Goal: Task Accomplishment & Management: Manage account settings

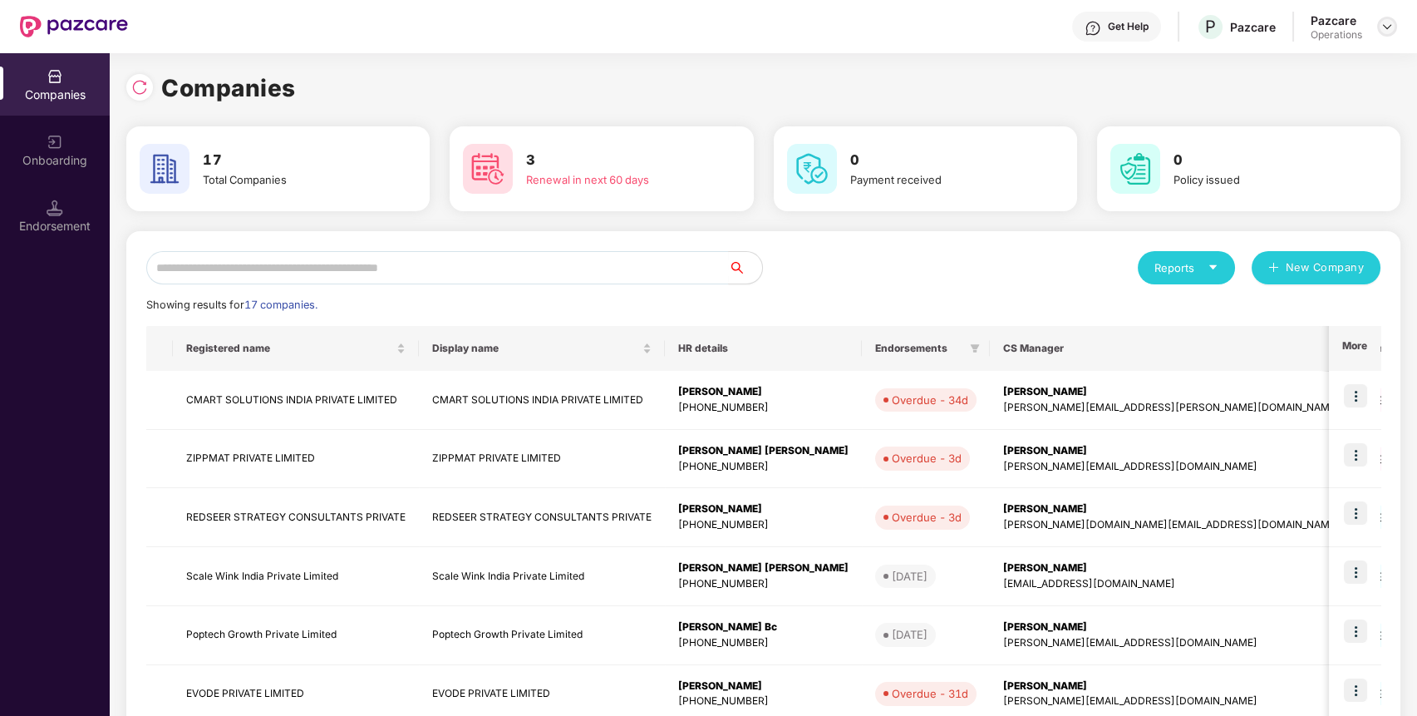
click at [1392, 27] on img at bounding box center [1387, 26] width 13 height 13
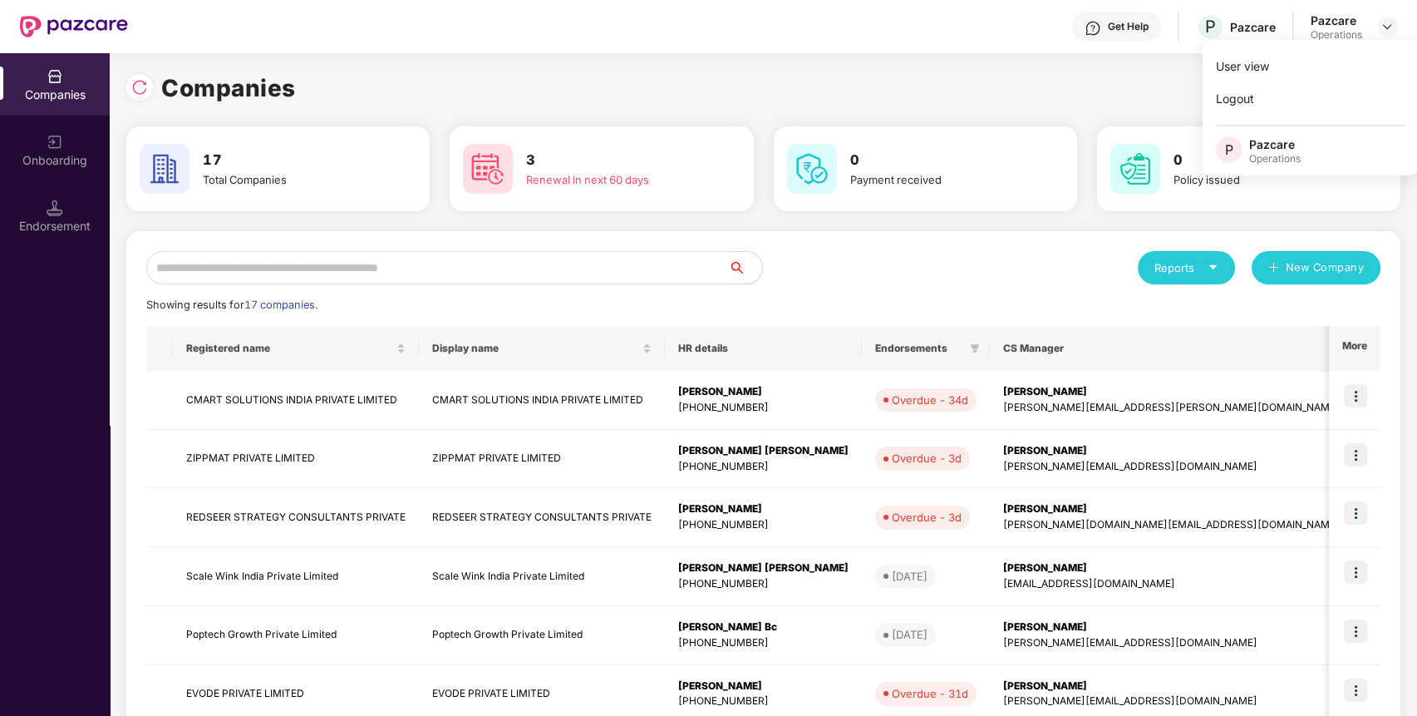
click at [1272, 146] on div "Pazcare" at bounding box center [1276, 144] width 52 height 16
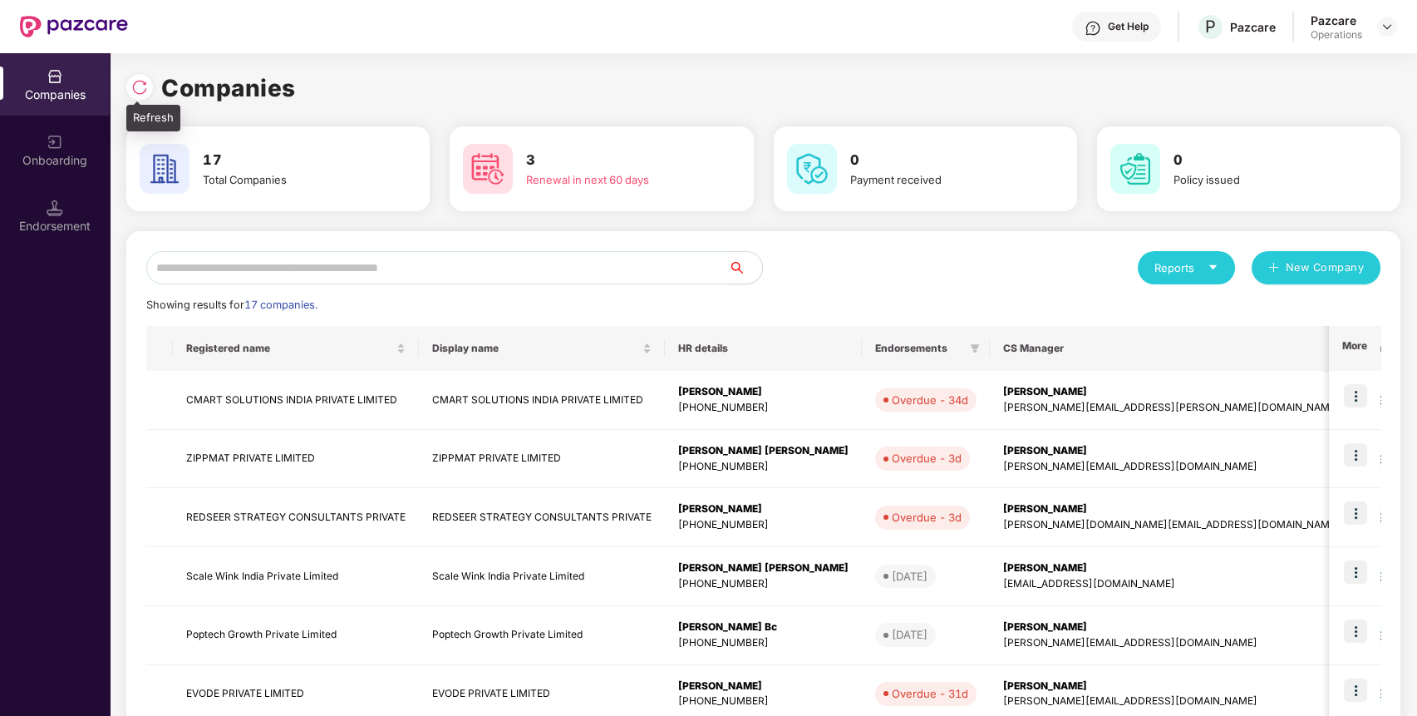
click at [143, 93] on img at bounding box center [139, 87] width 17 height 17
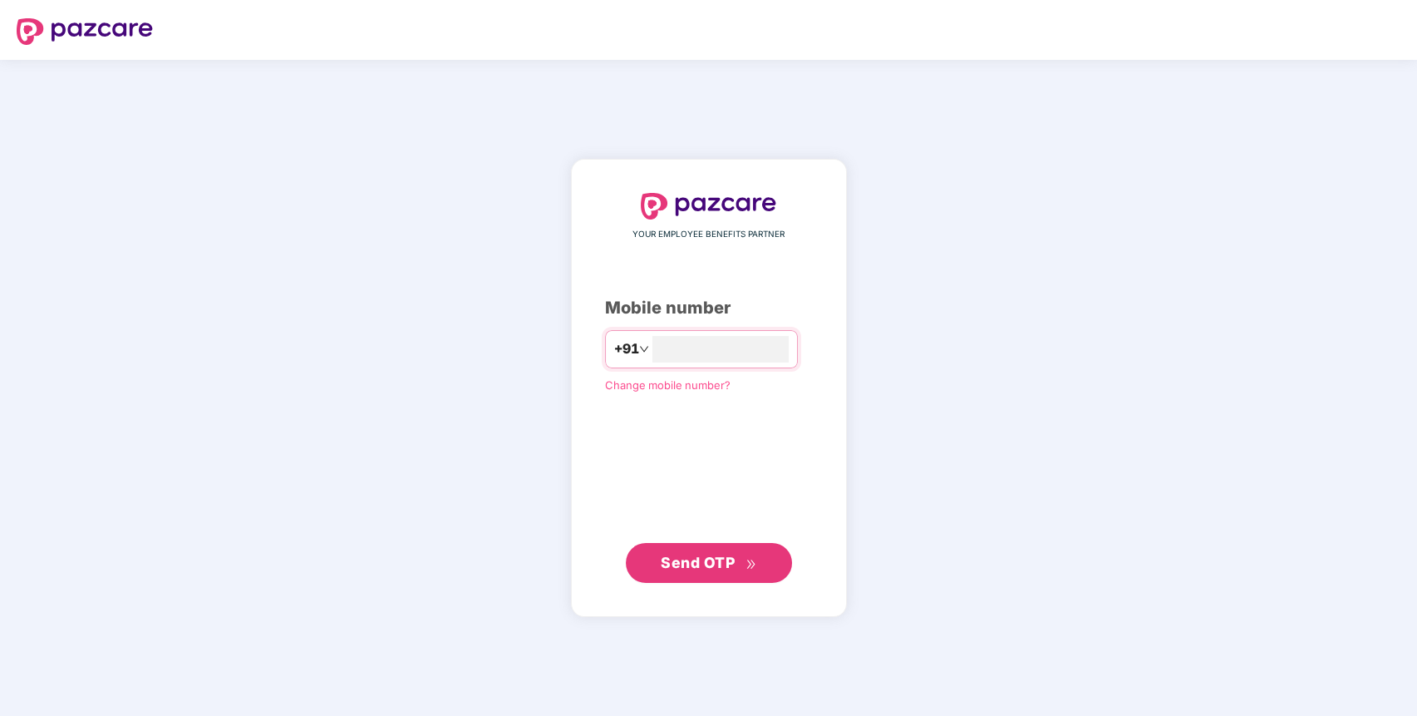
type input "**********"
click at [711, 556] on span "Send OTP" at bounding box center [698, 561] width 74 height 17
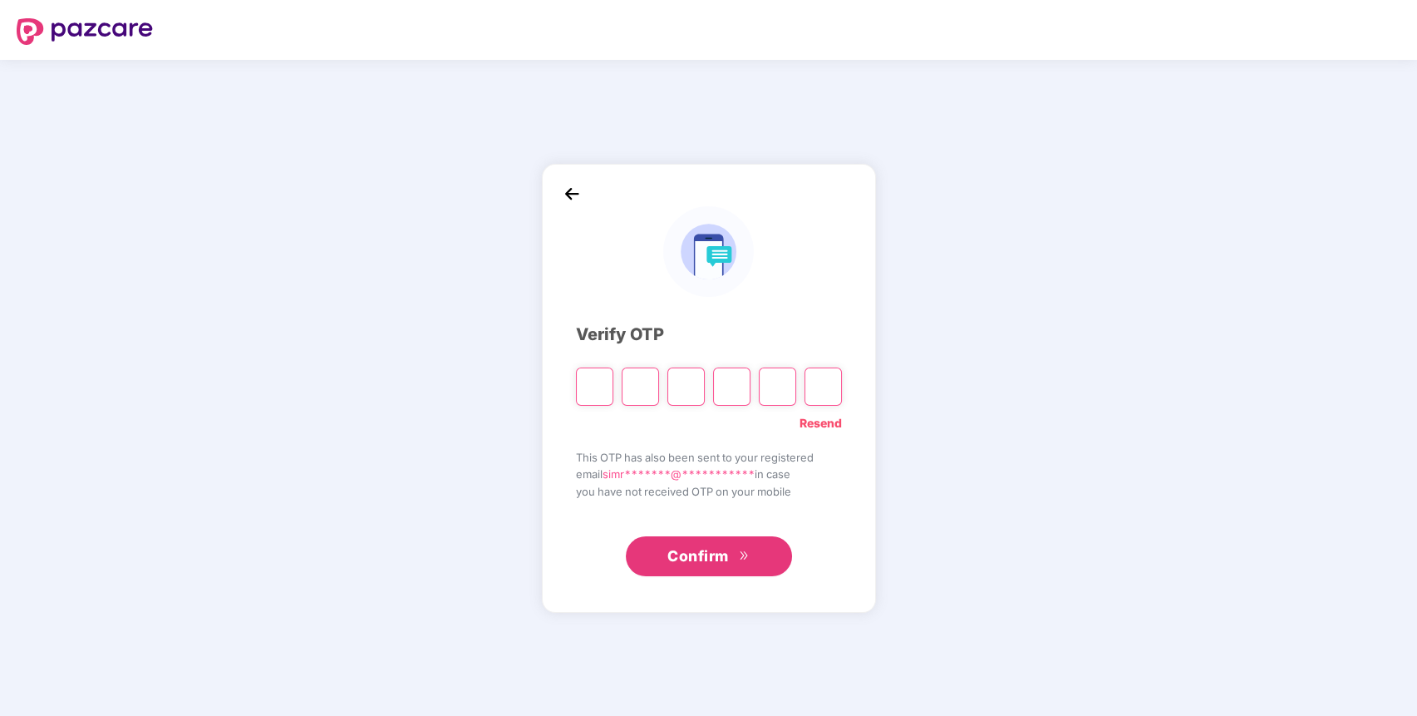
paste input "*"
type input "*"
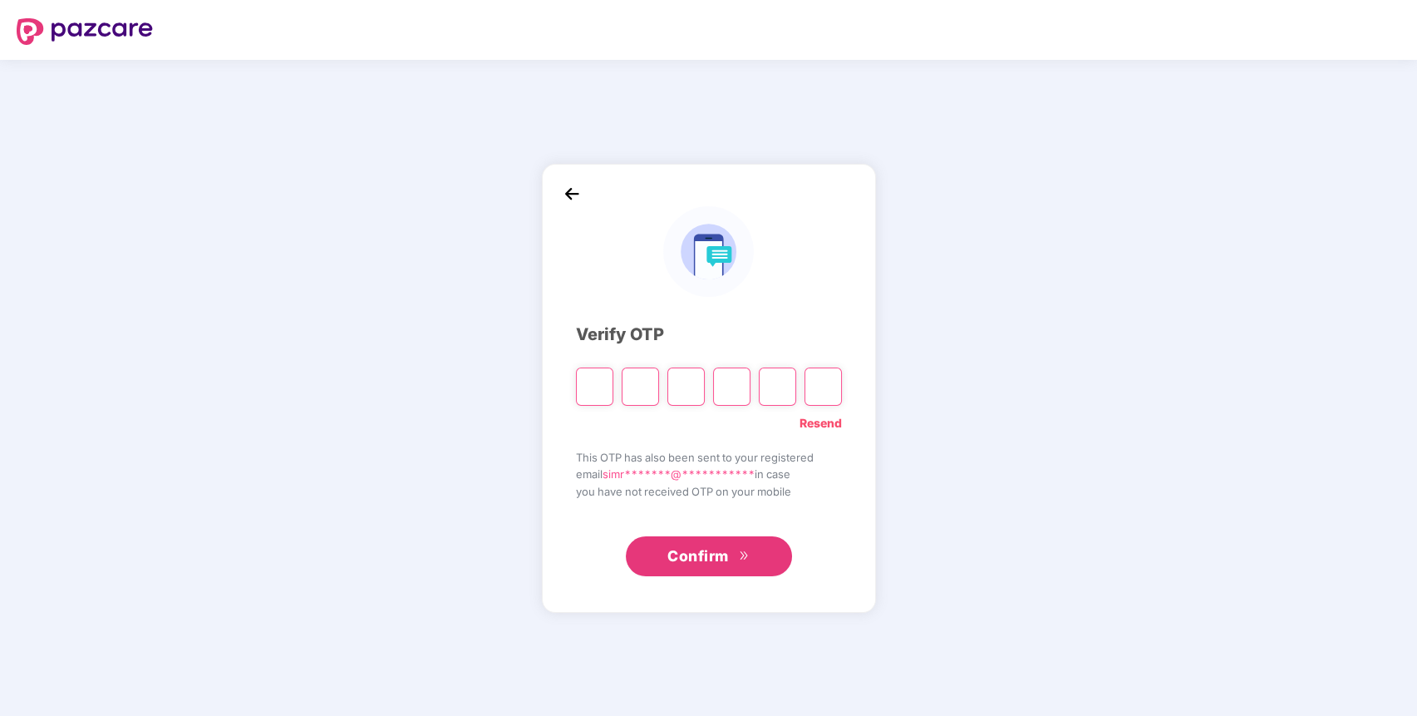
type input "*"
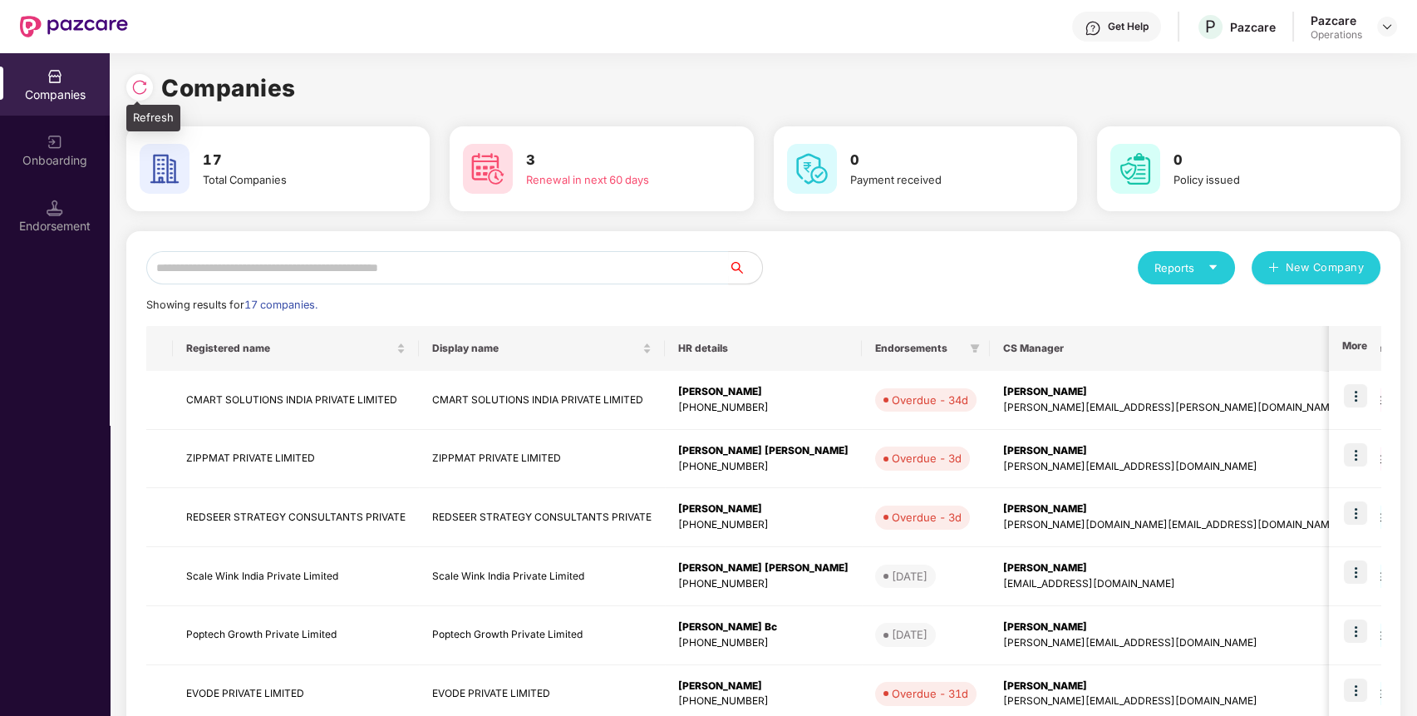
click at [140, 74] on div at bounding box center [139, 87] width 27 height 27
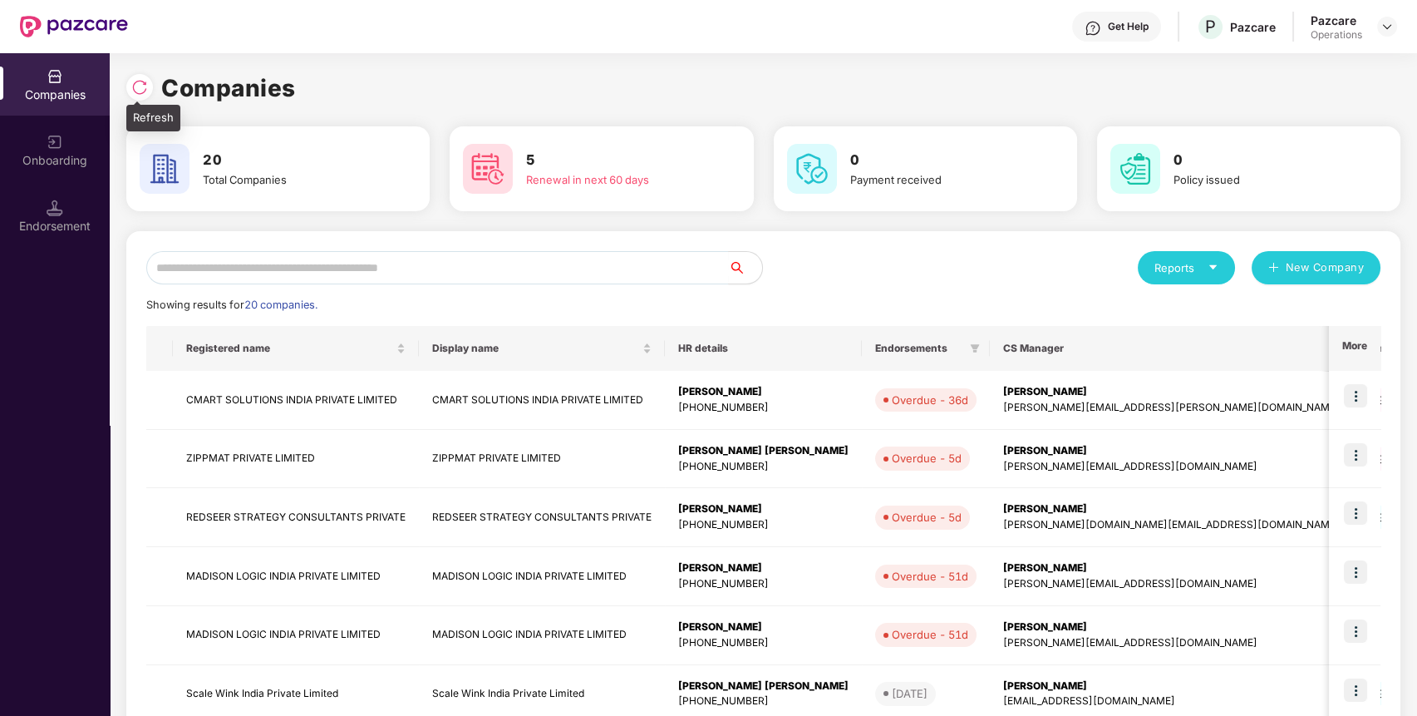
click at [153, 87] on div at bounding box center [143, 85] width 35 height 31
click at [144, 89] on img at bounding box center [139, 87] width 17 height 17
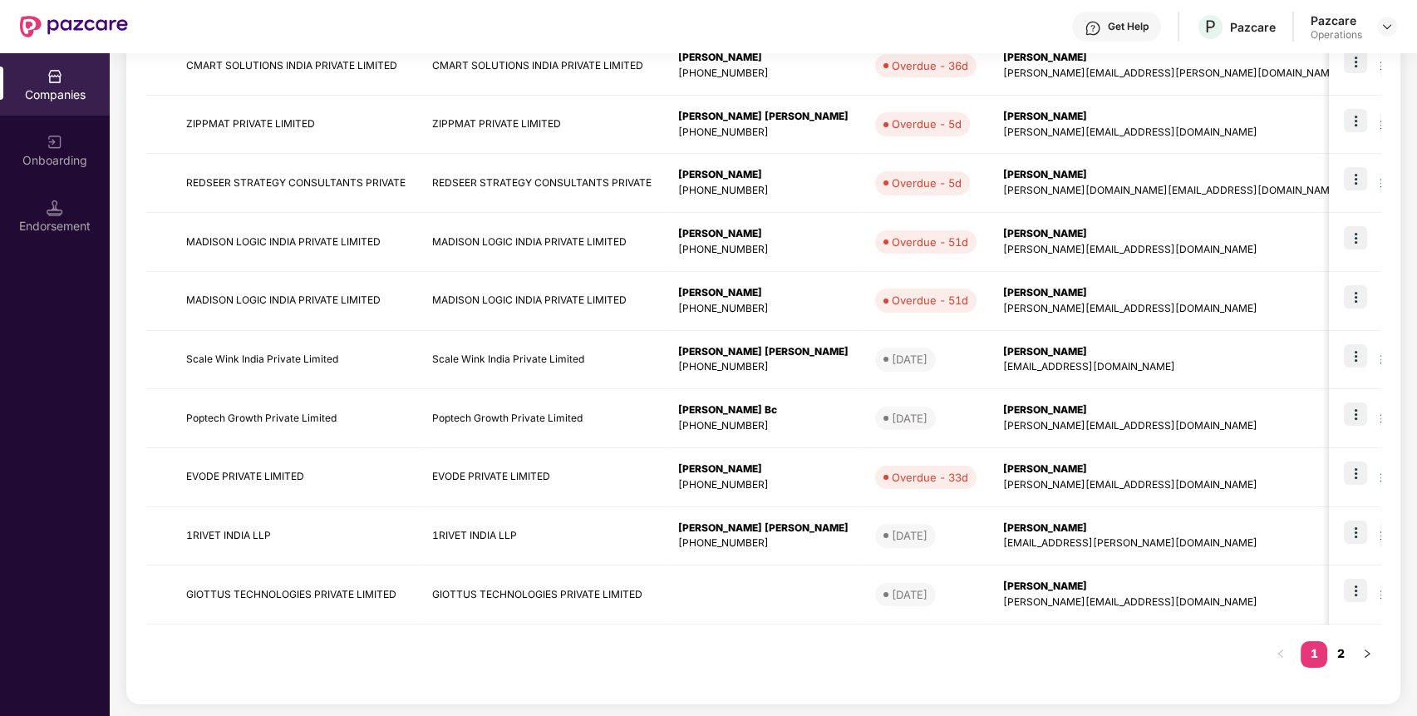
click at [1339, 651] on link "2" at bounding box center [1341, 653] width 27 height 25
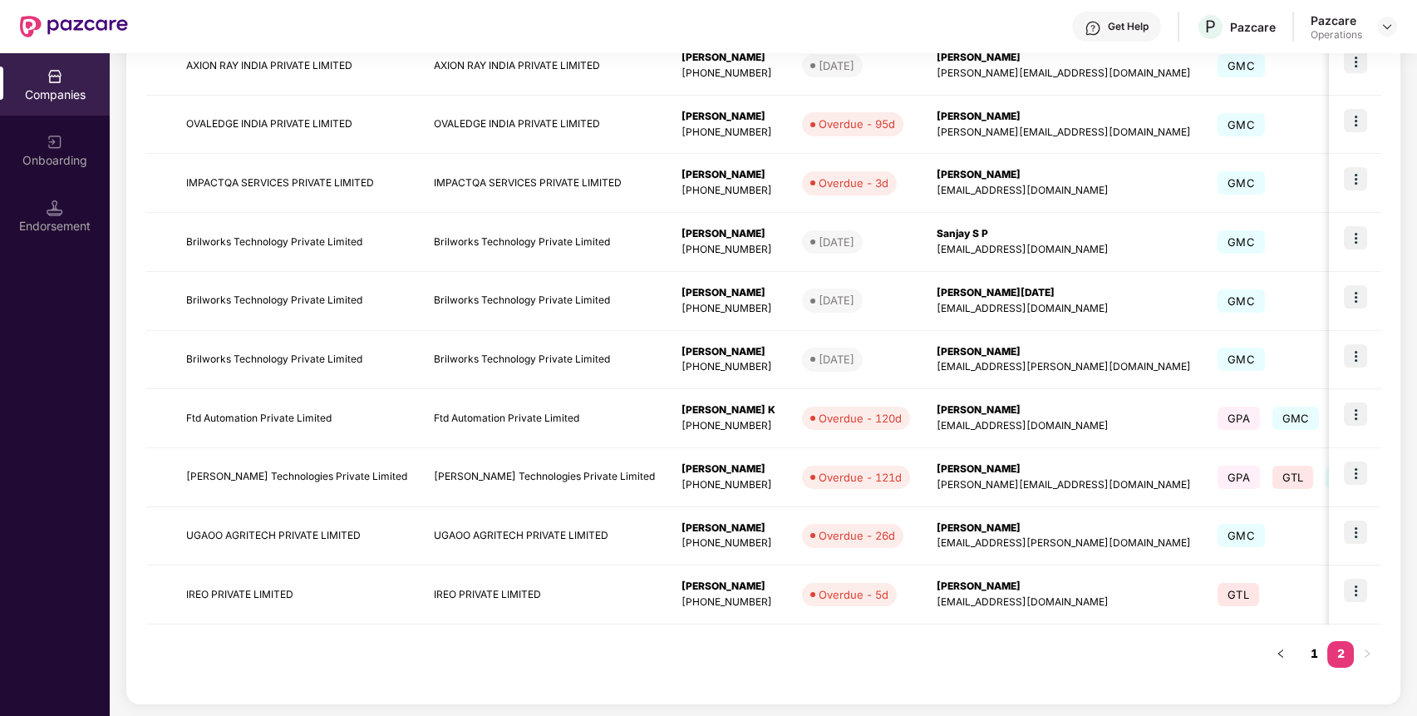
click at [1313, 649] on link "1" at bounding box center [1314, 653] width 27 height 25
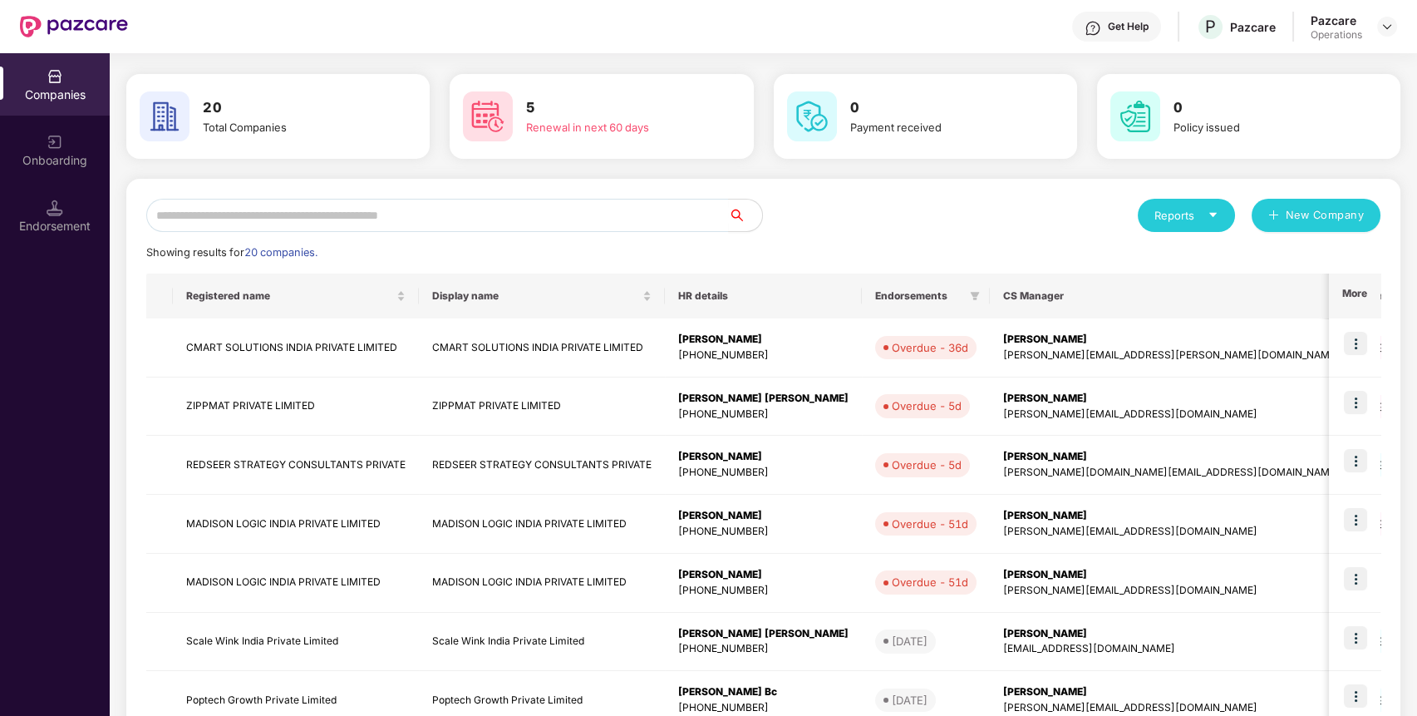
scroll to position [0, 0]
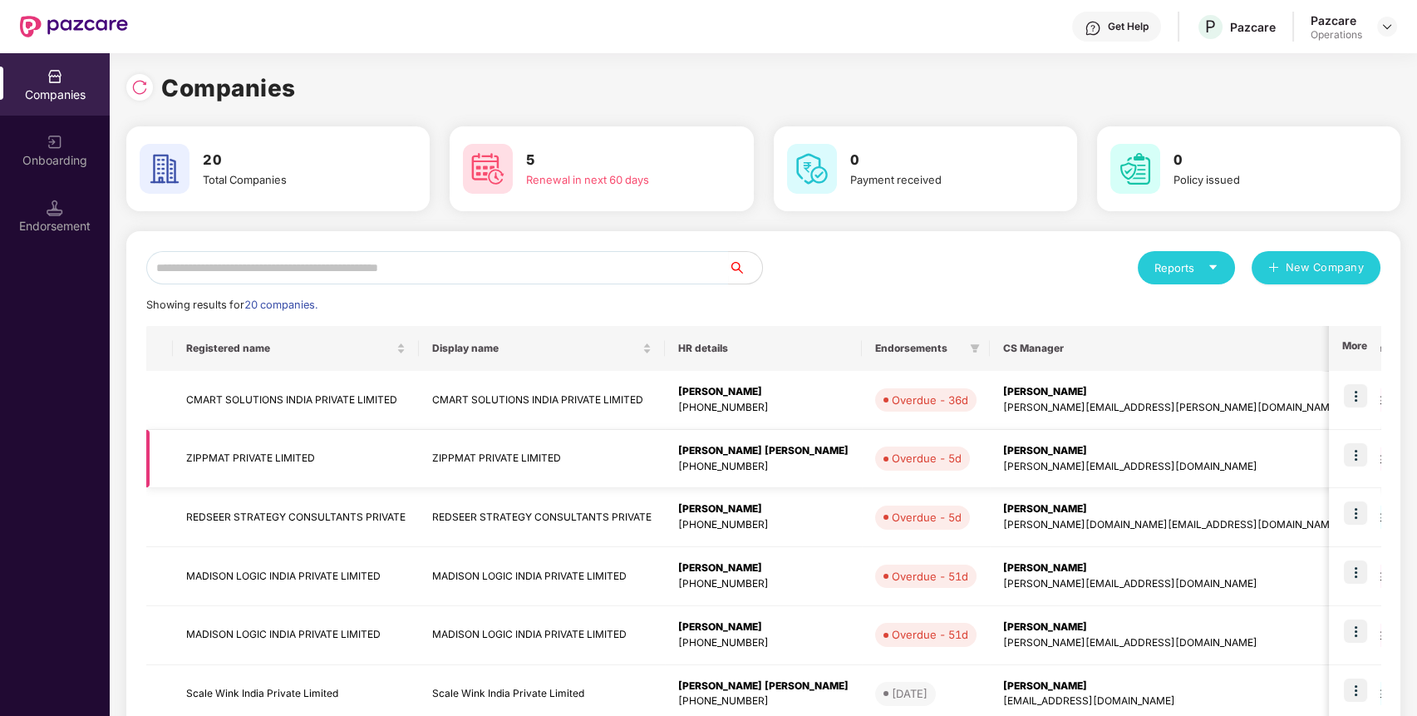
click at [293, 455] on td "ZIPPMAT PRIVATE LIMITED" at bounding box center [296, 459] width 246 height 59
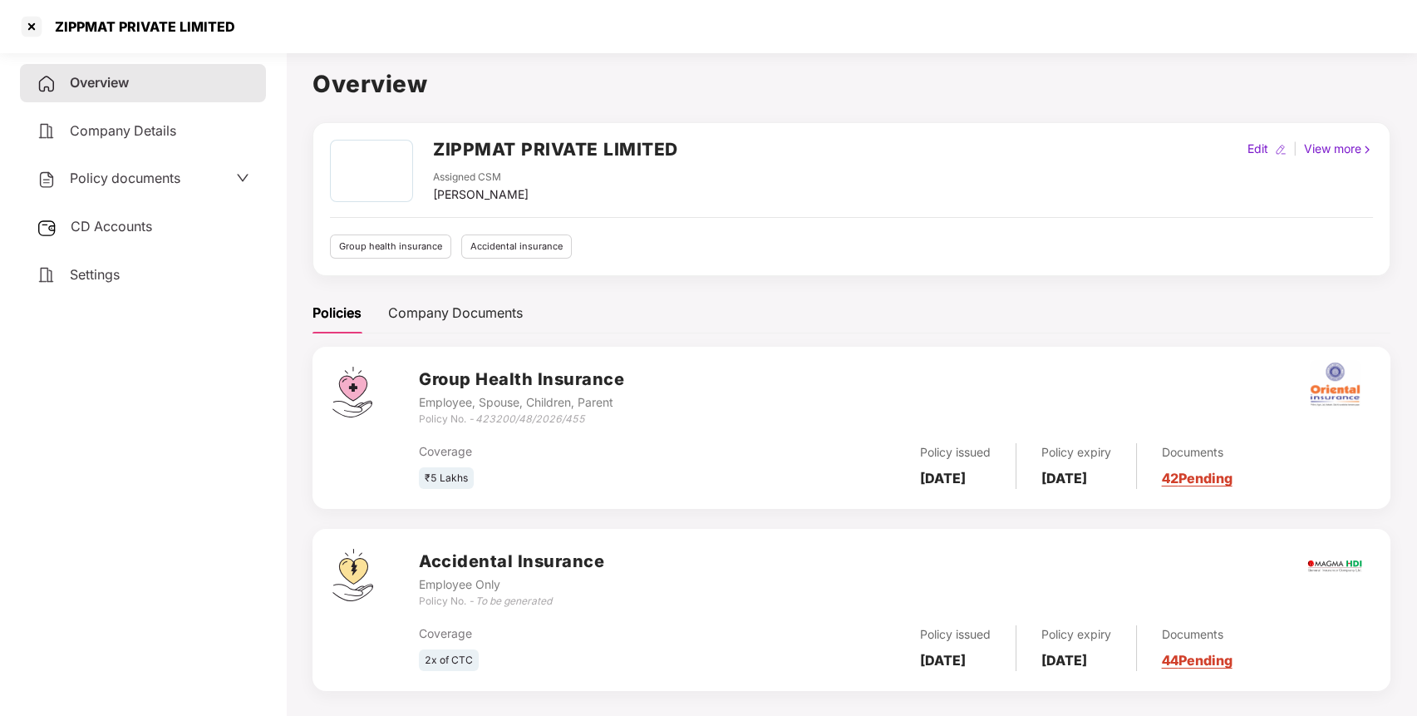
click at [174, 23] on div "ZIPPMAT PRIVATE LIMITED" at bounding box center [140, 26] width 190 height 17
copy div "ZIPPMAT PRIVATE LIMITED"
click at [174, 23] on div "ZIPPMAT PRIVATE LIMITED" at bounding box center [140, 26] width 190 height 17
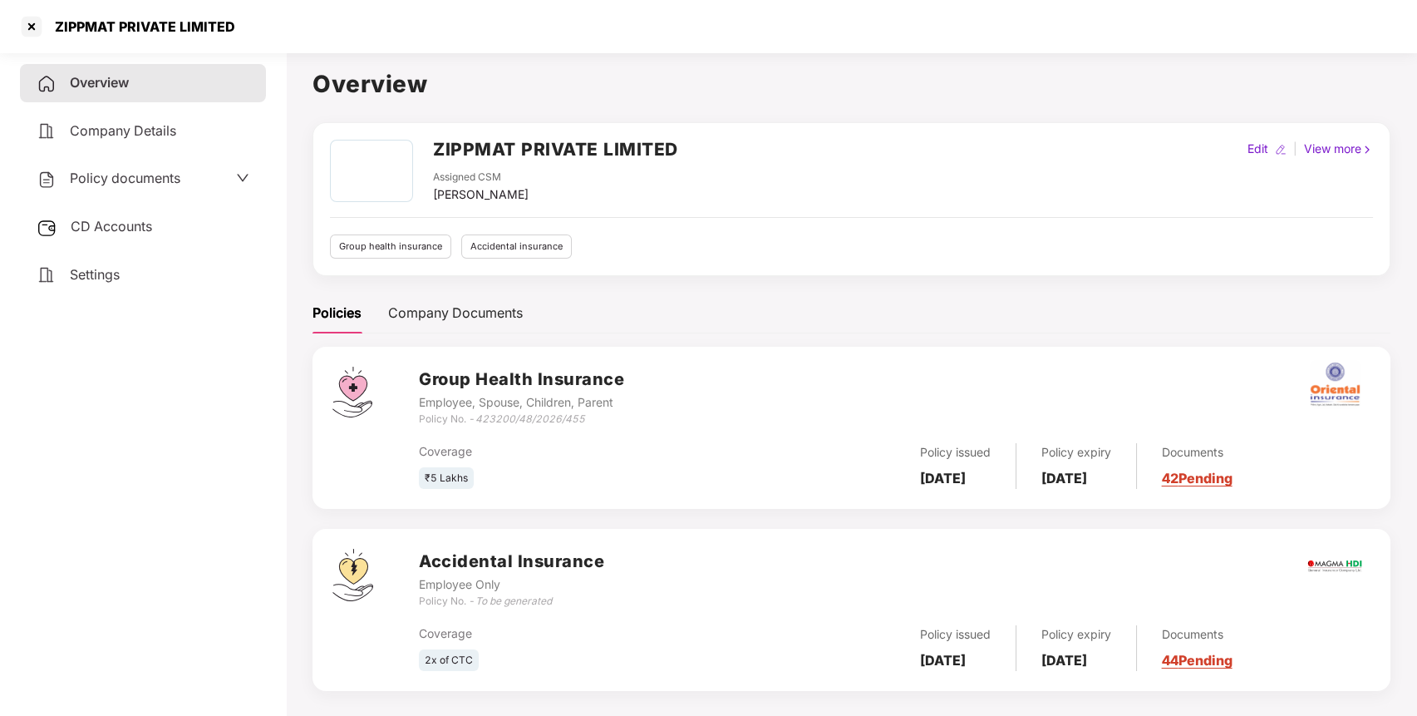
click at [196, 185] on div "Policy documents" at bounding box center [143, 179] width 213 height 22
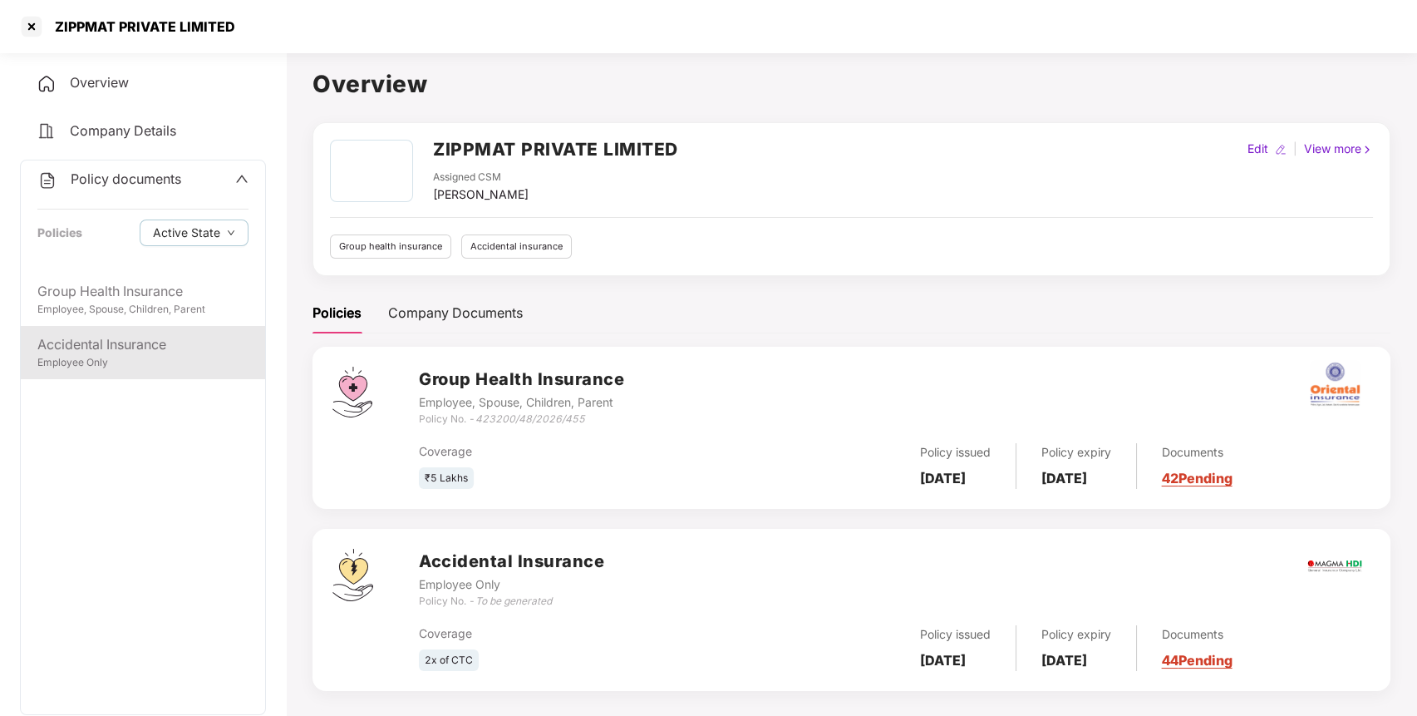
click at [176, 363] on div "Employee Only" at bounding box center [142, 363] width 211 height 16
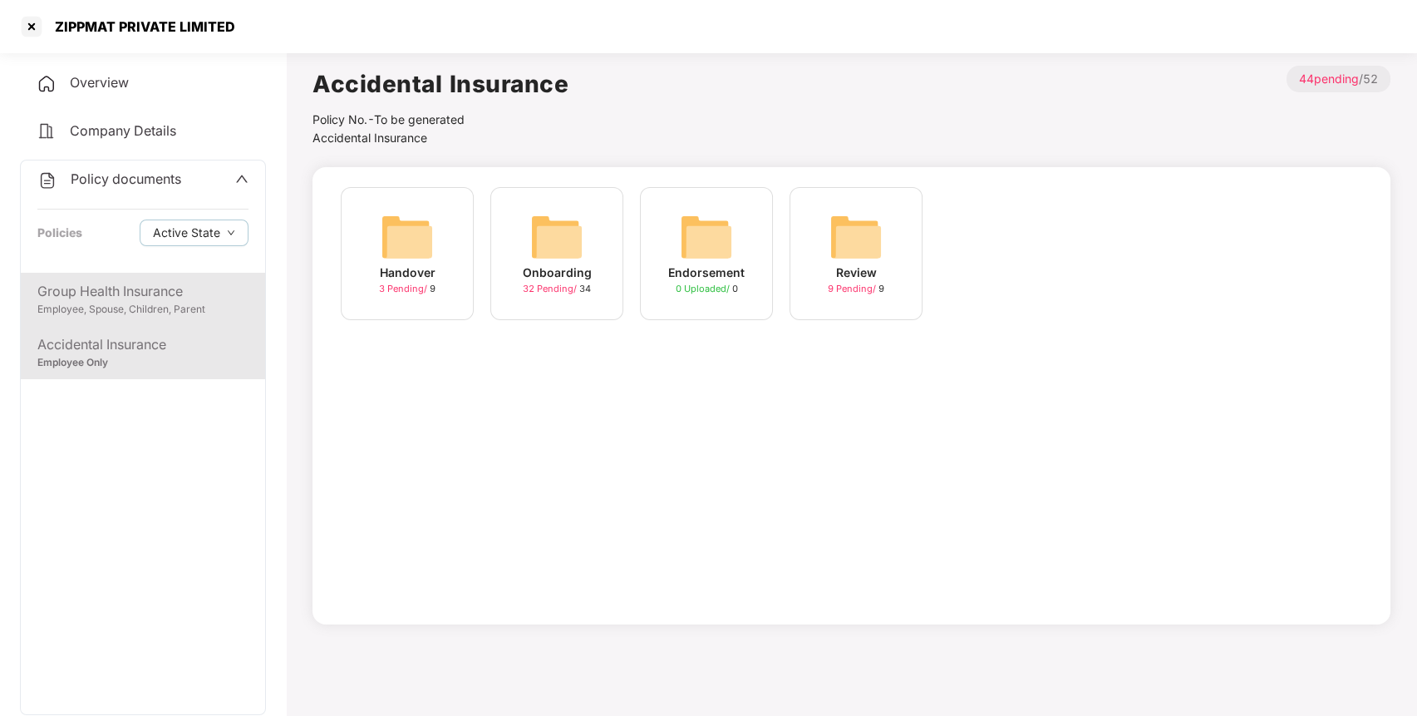
click at [153, 313] on div "Employee, Spouse, Children, Parent" at bounding box center [142, 310] width 211 height 16
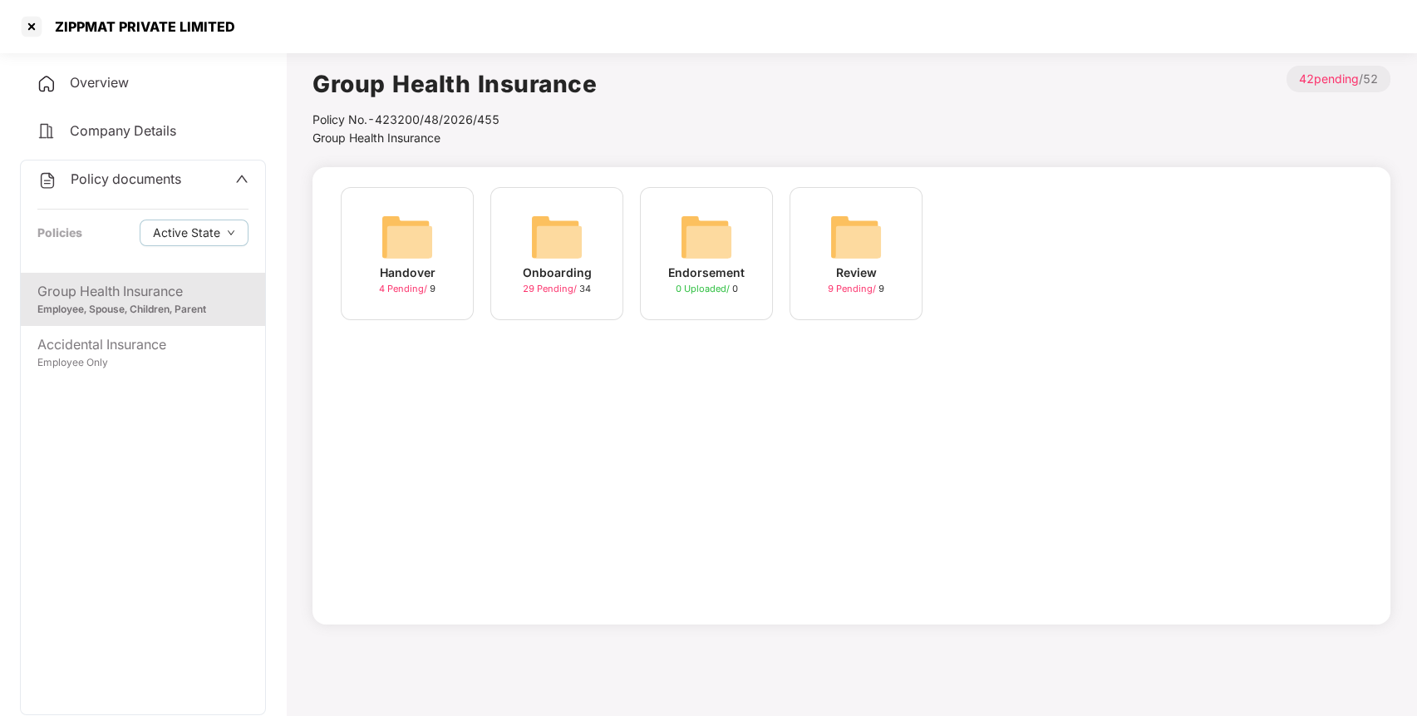
click at [572, 250] on img at bounding box center [556, 236] width 53 height 53
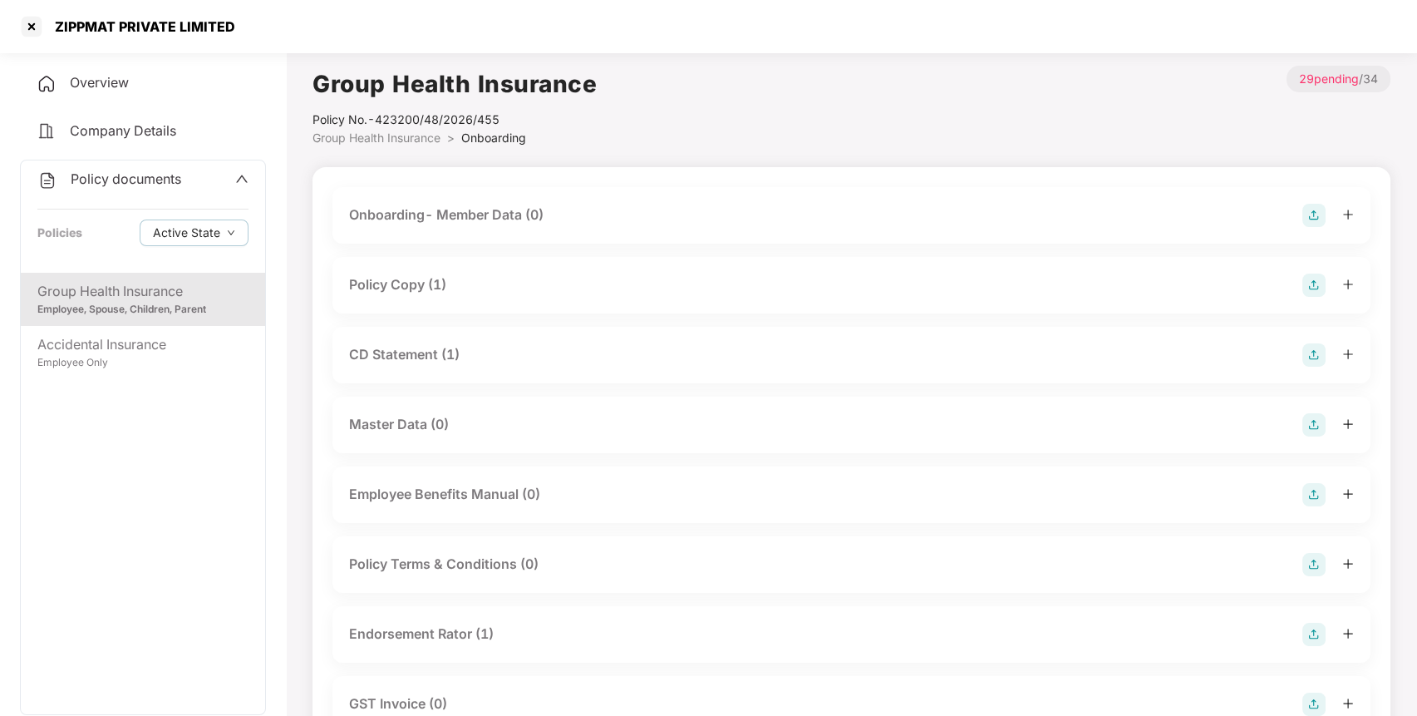
click at [398, 285] on div "Policy Copy (1)" at bounding box center [397, 284] width 97 height 21
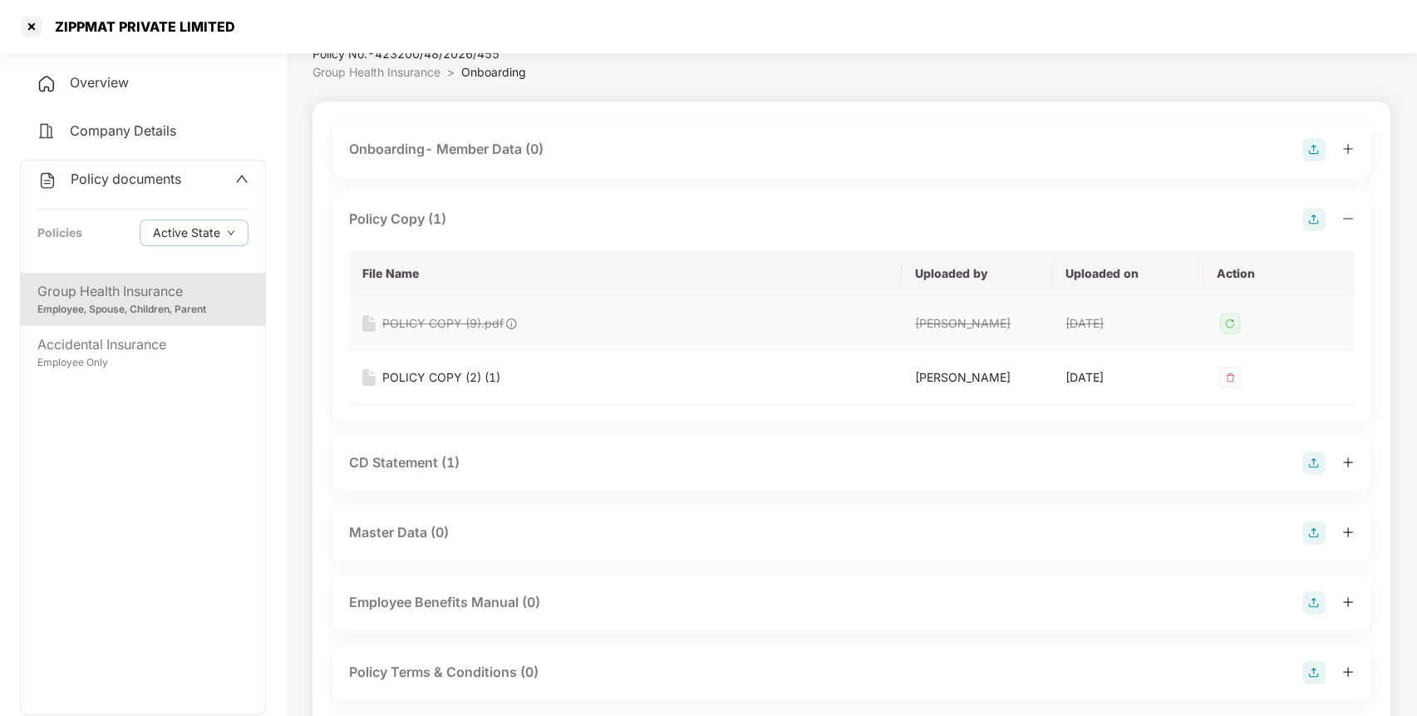
scroll to position [67, 0]
click at [417, 375] on div "POLICY COPY (2) (1)" at bounding box center [441, 376] width 118 height 18
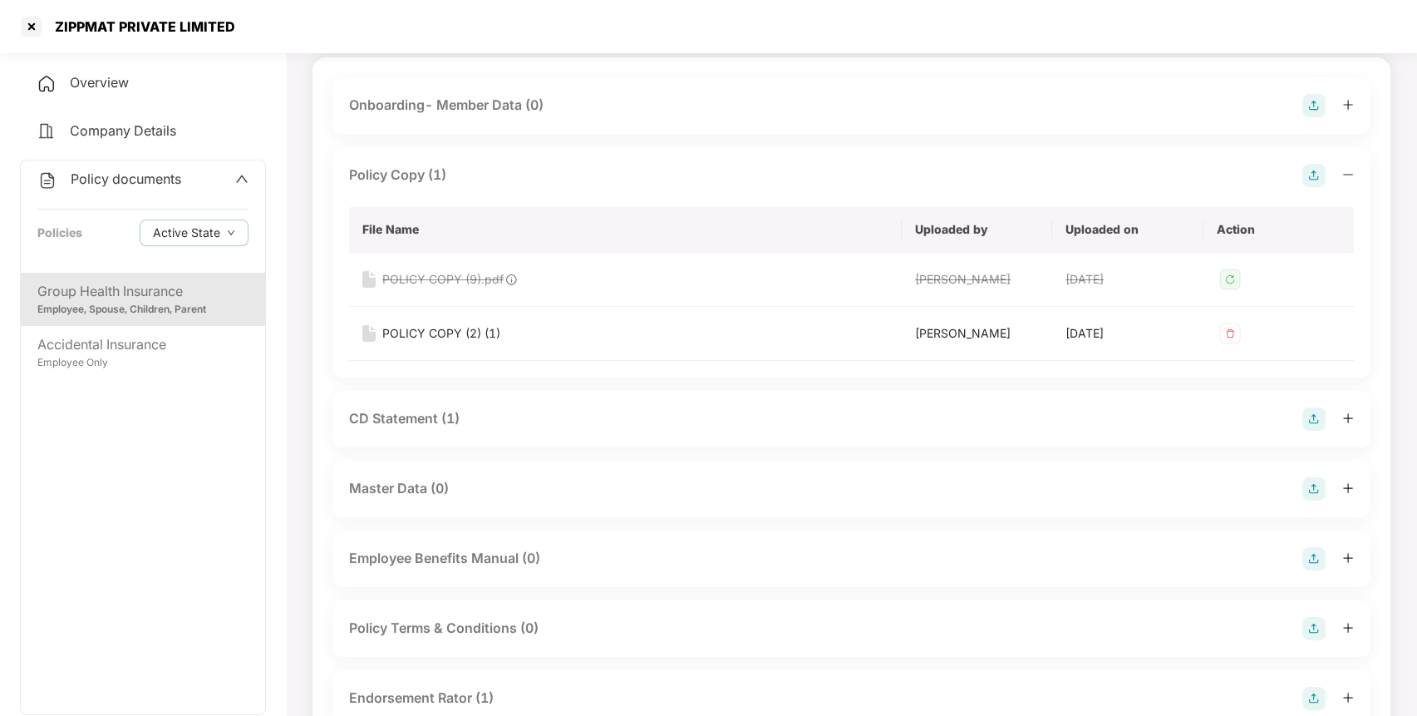
scroll to position [111, 0]
click at [436, 417] on div "CD Statement (1)" at bounding box center [404, 417] width 111 height 21
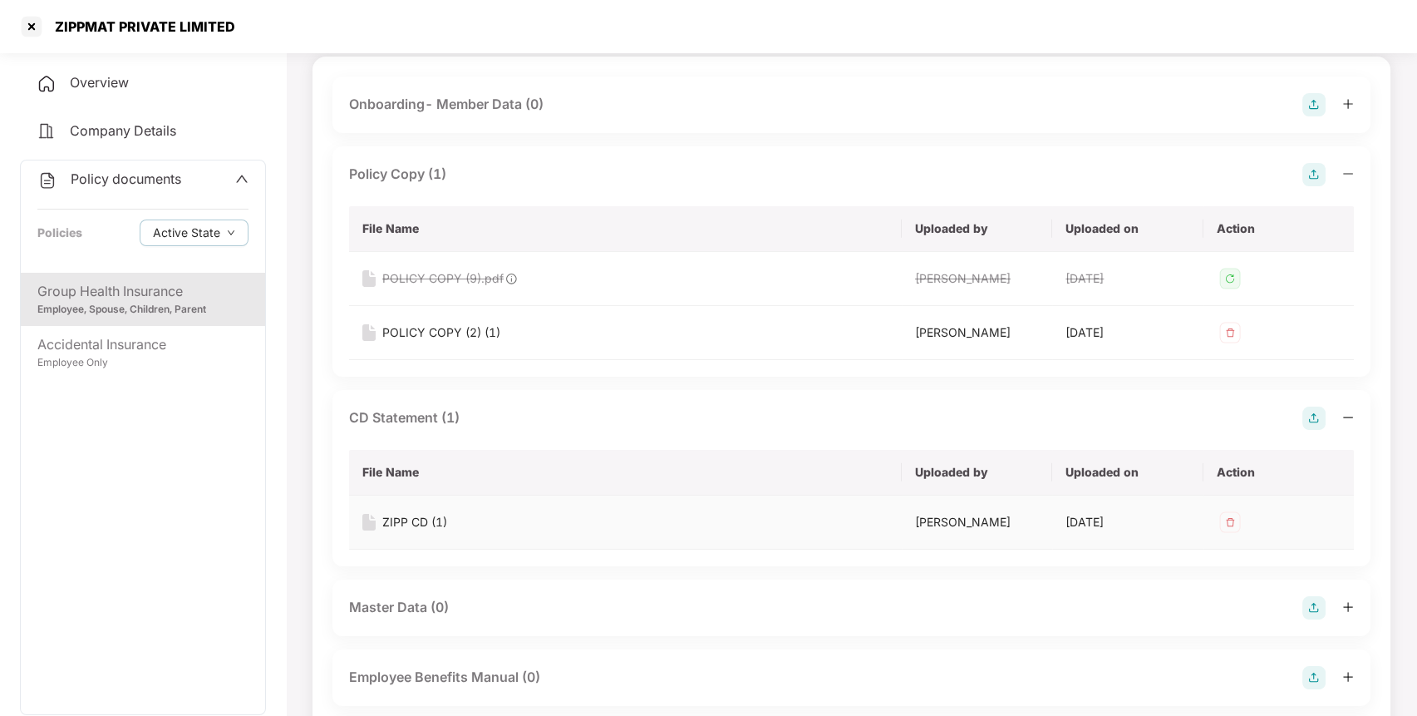
click at [415, 525] on div "ZIPP CD (1)" at bounding box center [414, 522] width 65 height 18
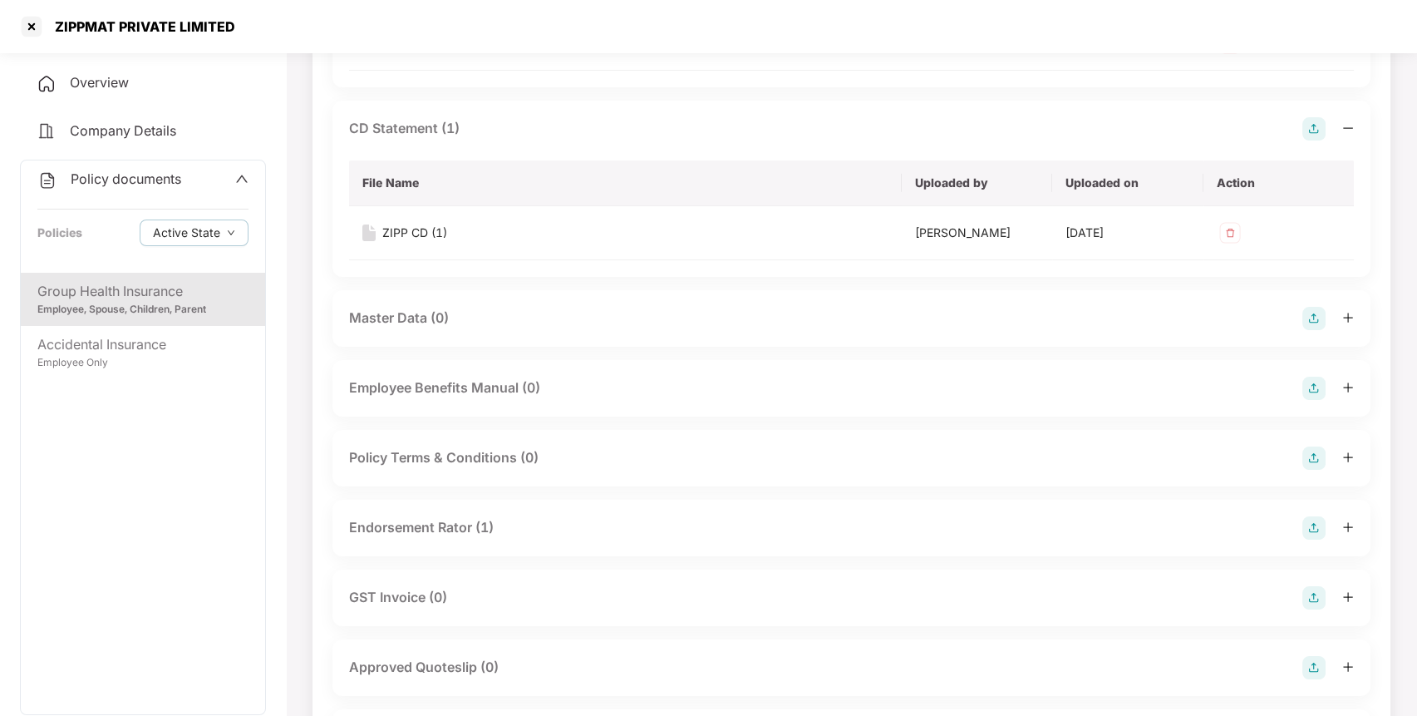
scroll to position [401, 0]
click at [416, 522] on div "Endorsement Rator (1)" at bounding box center [421, 526] width 145 height 21
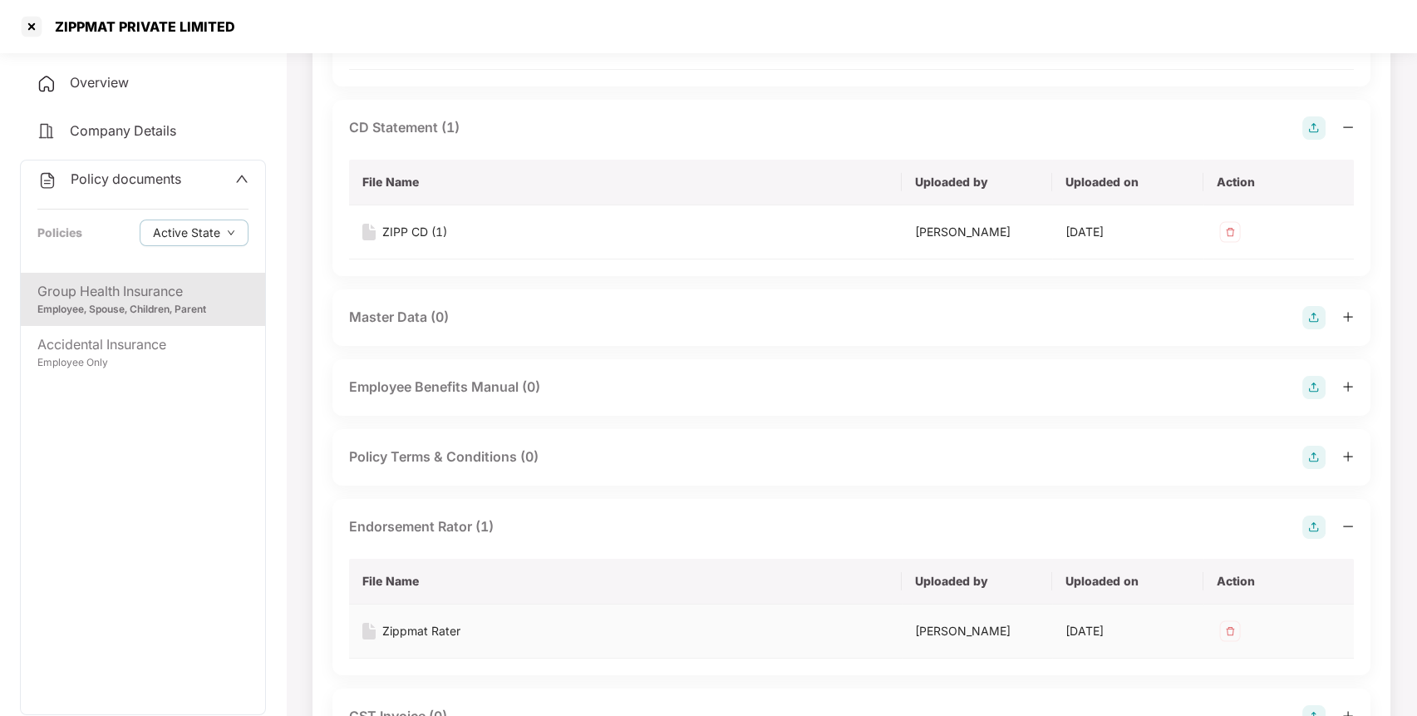
click at [417, 634] on div "Zippmat Rater" at bounding box center [421, 631] width 78 height 18
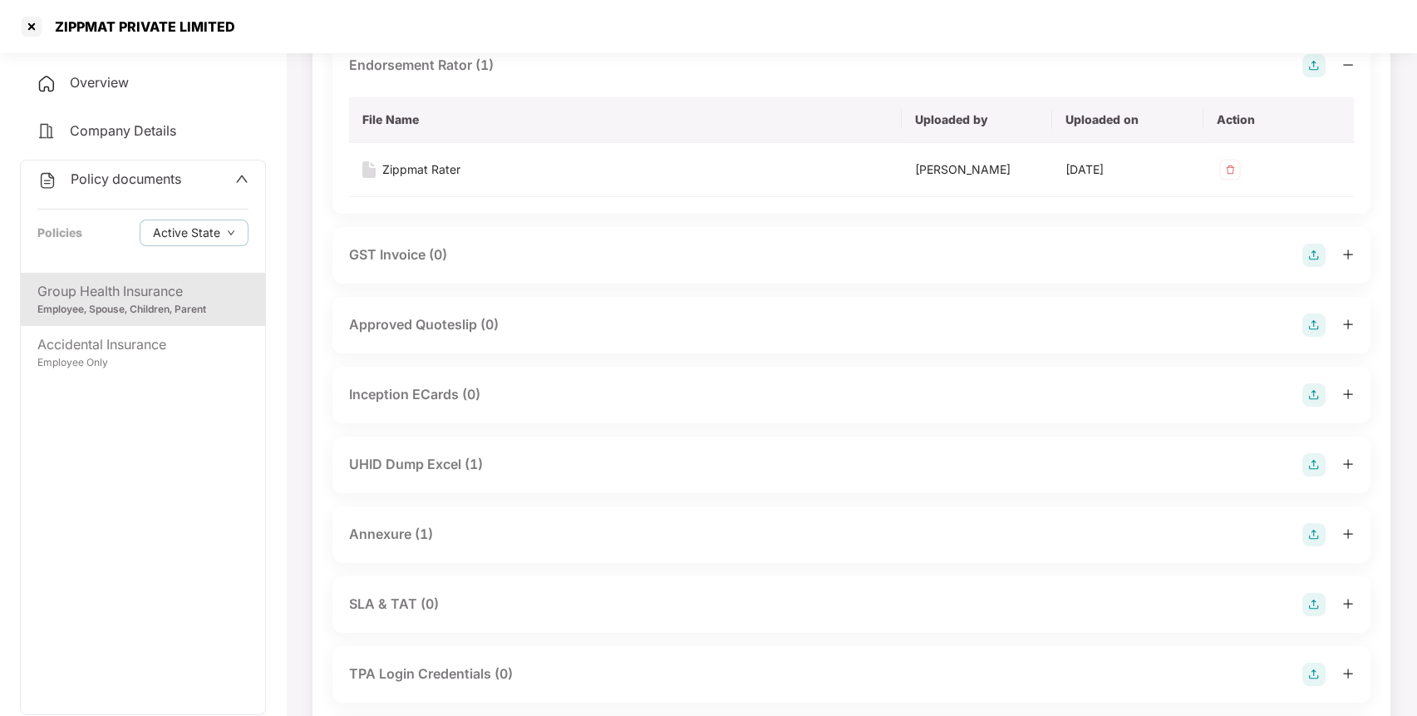
scroll to position [865, 0]
click at [442, 459] on div "UHID Dump Excel (1)" at bounding box center [416, 461] width 134 height 21
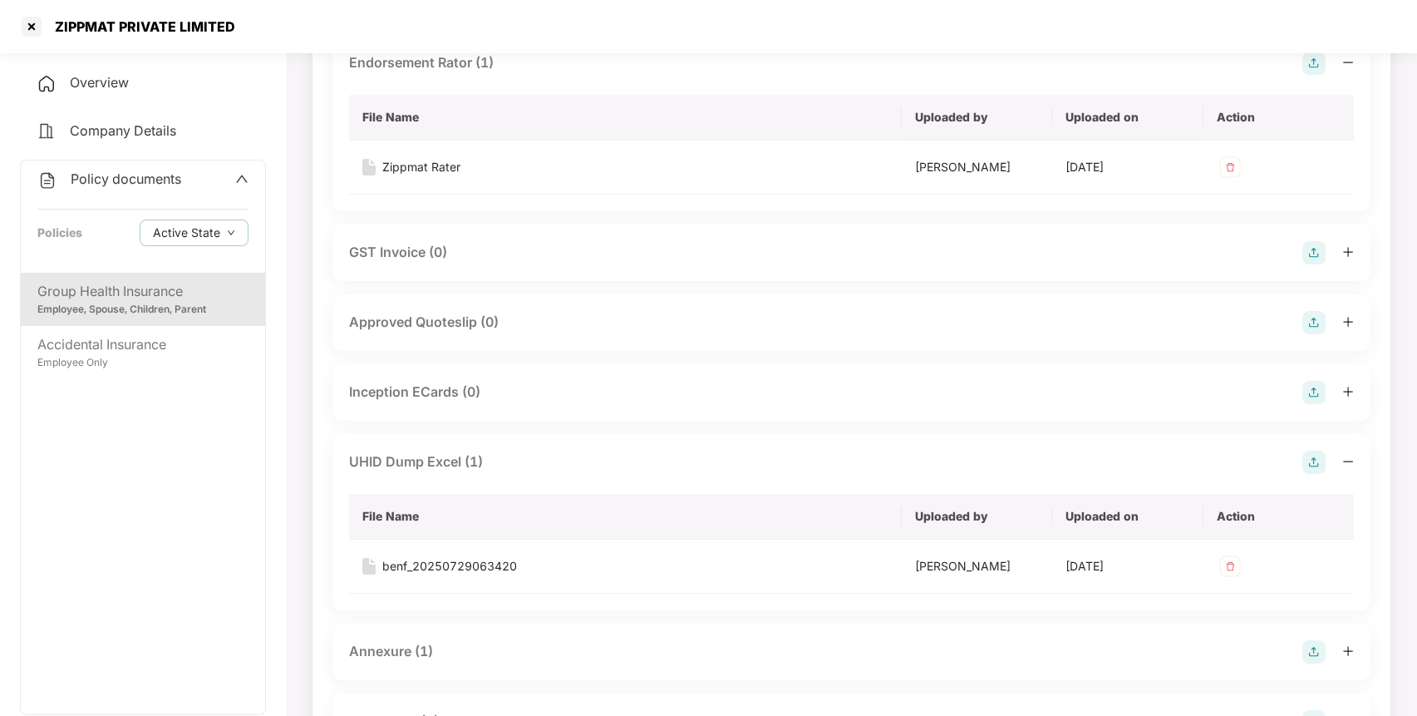
click at [392, 657] on div "Annexure (1)" at bounding box center [391, 651] width 84 height 21
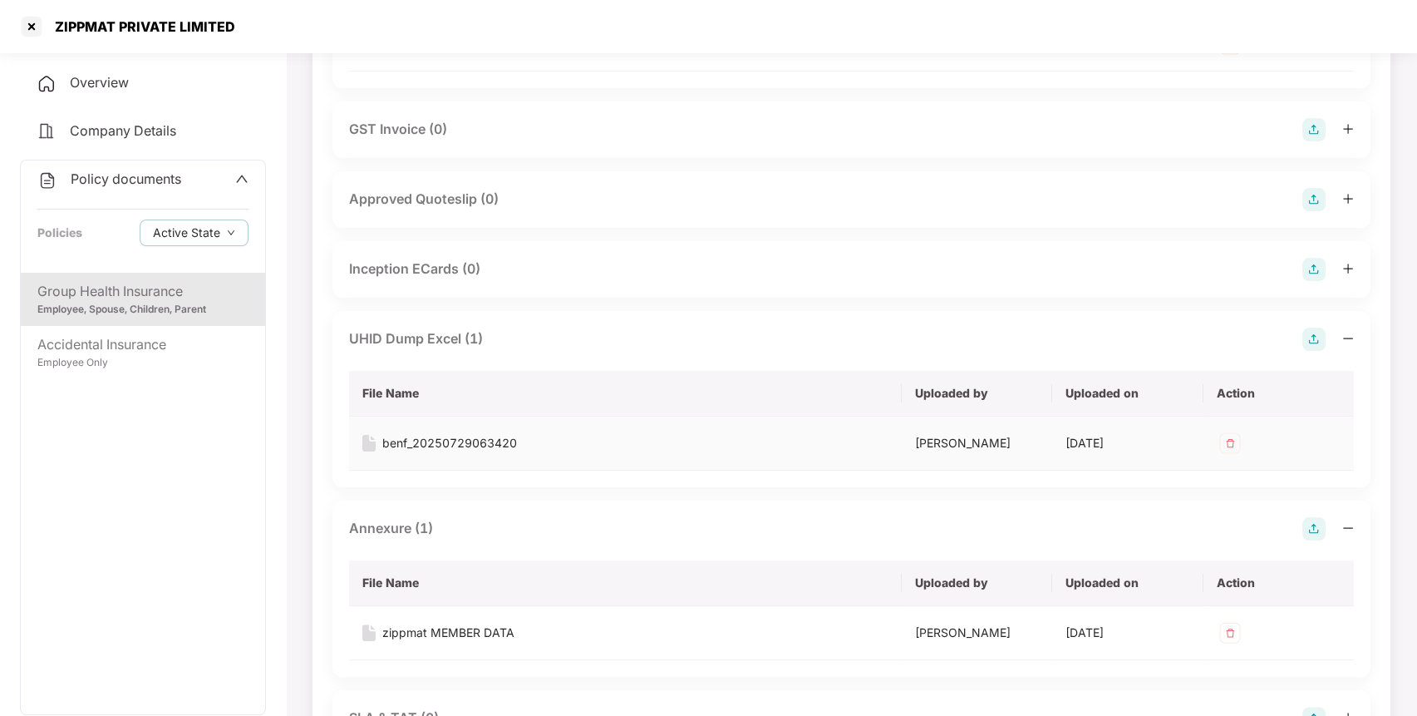
scroll to position [988, 0]
click at [466, 431] on td "benf_20250729063420" at bounding box center [625, 443] width 553 height 54
click at [462, 440] on div "benf_20250729063420" at bounding box center [449, 442] width 135 height 18
click at [407, 629] on div "zippmat MEMBER DATA" at bounding box center [448, 632] width 132 height 18
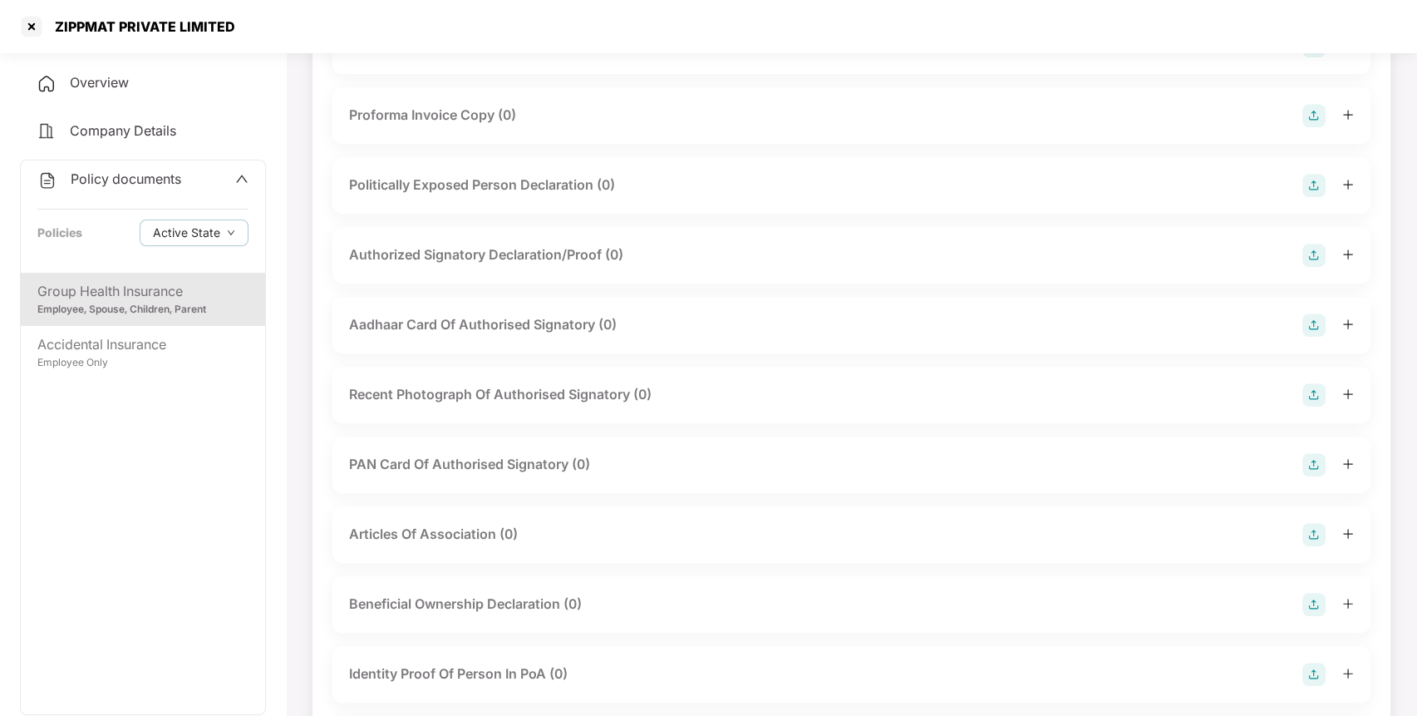
scroll to position [2221, 0]
click at [171, 13] on div "ZIPPMAT PRIVATE LIMITED" at bounding box center [126, 26] width 217 height 27
copy div "ZIPPMAT PRIVATE LIMITED"
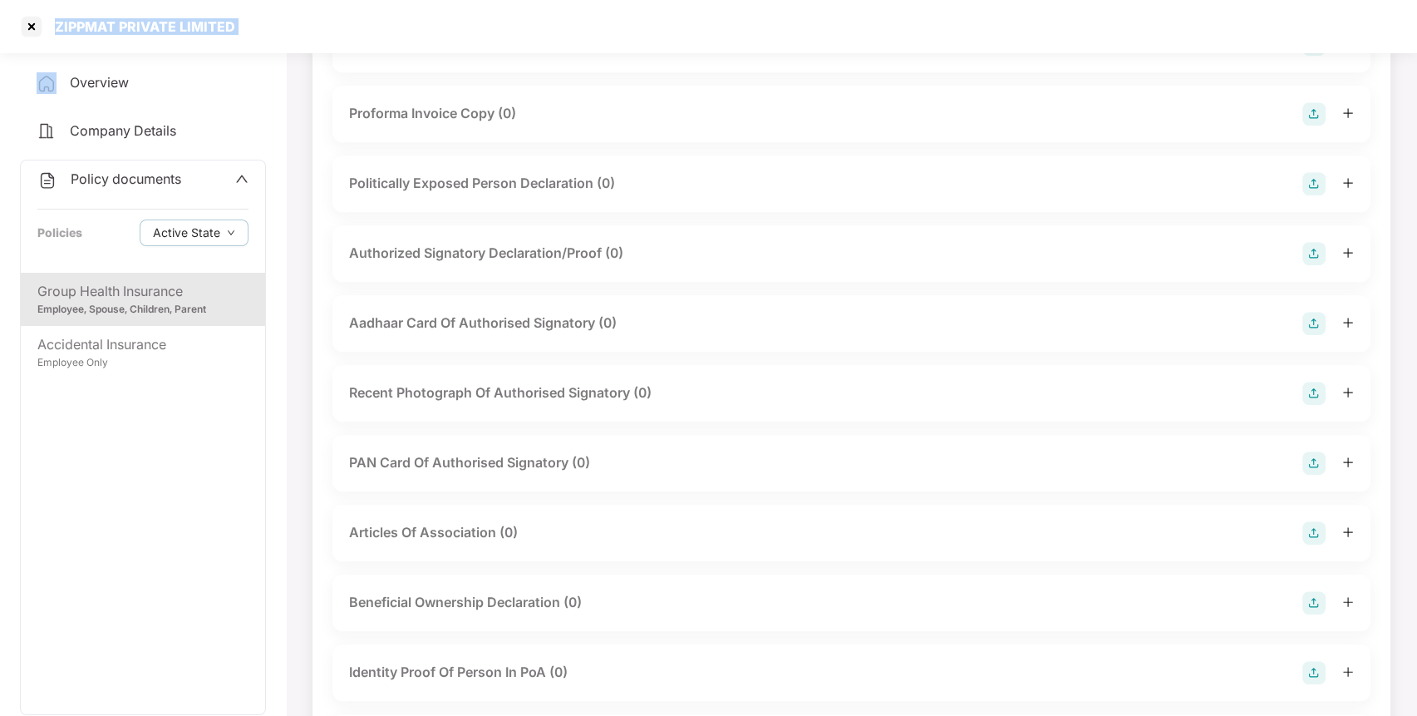
click at [171, 13] on div "ZIPPMAT PRIVATE LIMITED" at bounding box center [126, 26] width 217 height 27
